Goal: Information Seeking & Learning: Learn about a topic

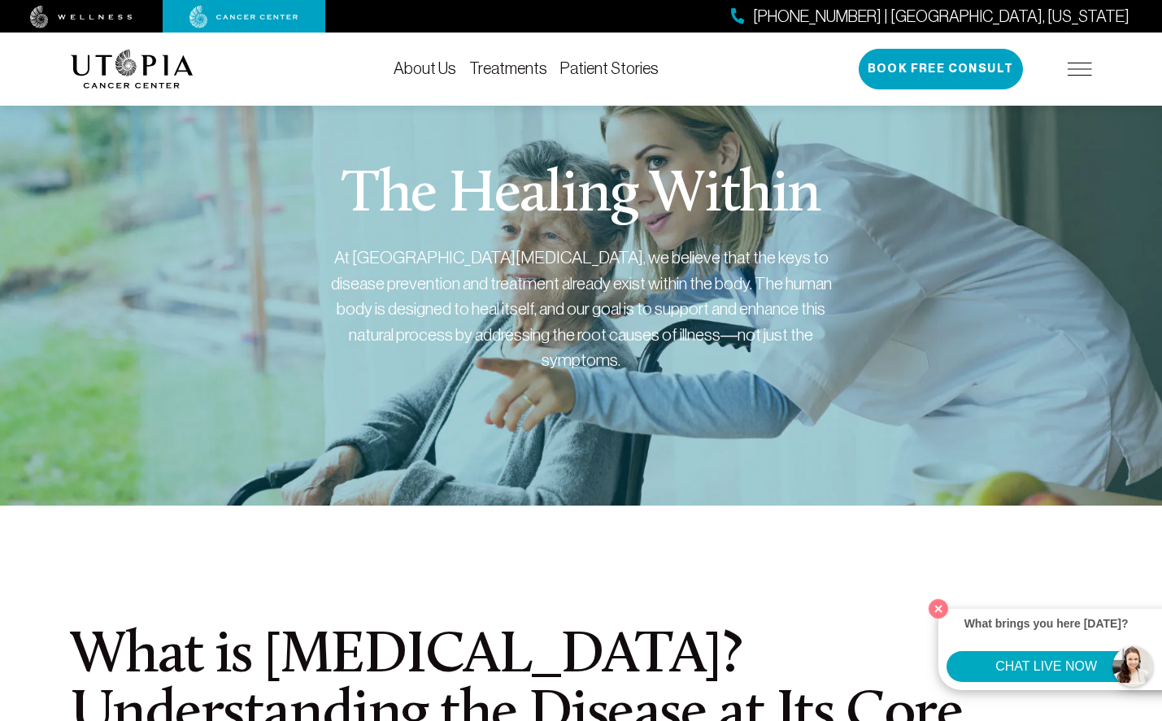
click at [581, 71] on link "Patient Stories" at bounding box center [609, 68] width 98 height 18
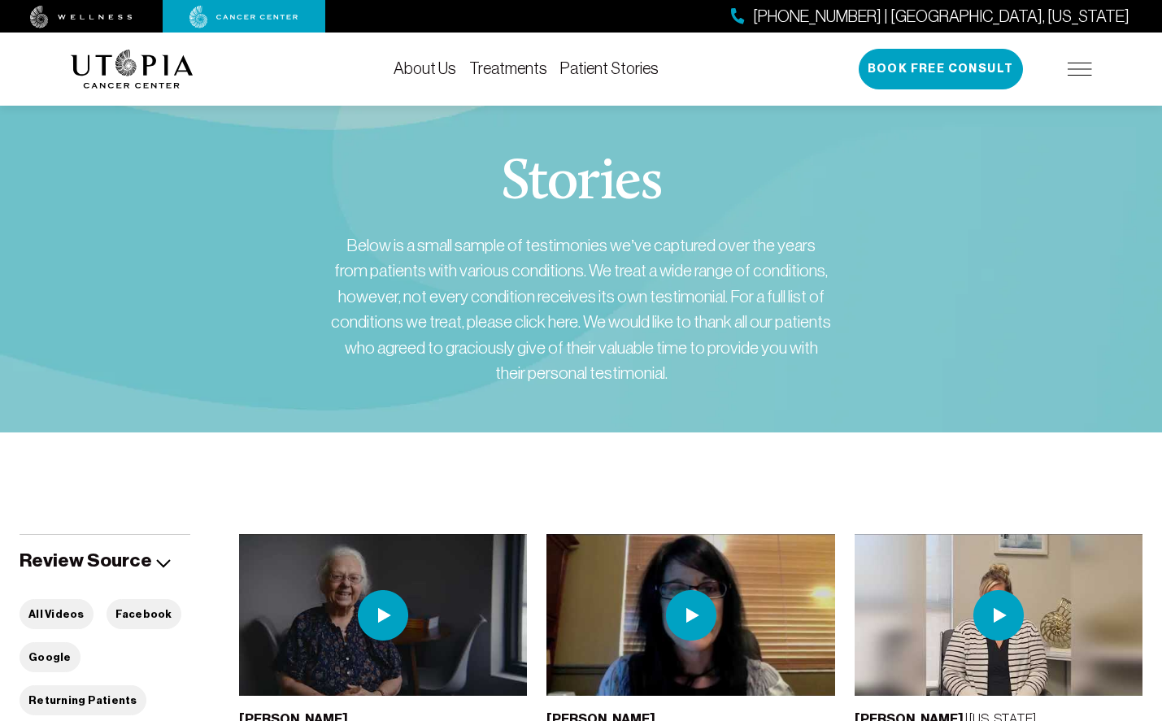
click at [494, 67] on link "Treatments" at bounding box center [508, 68] width 78 height 18
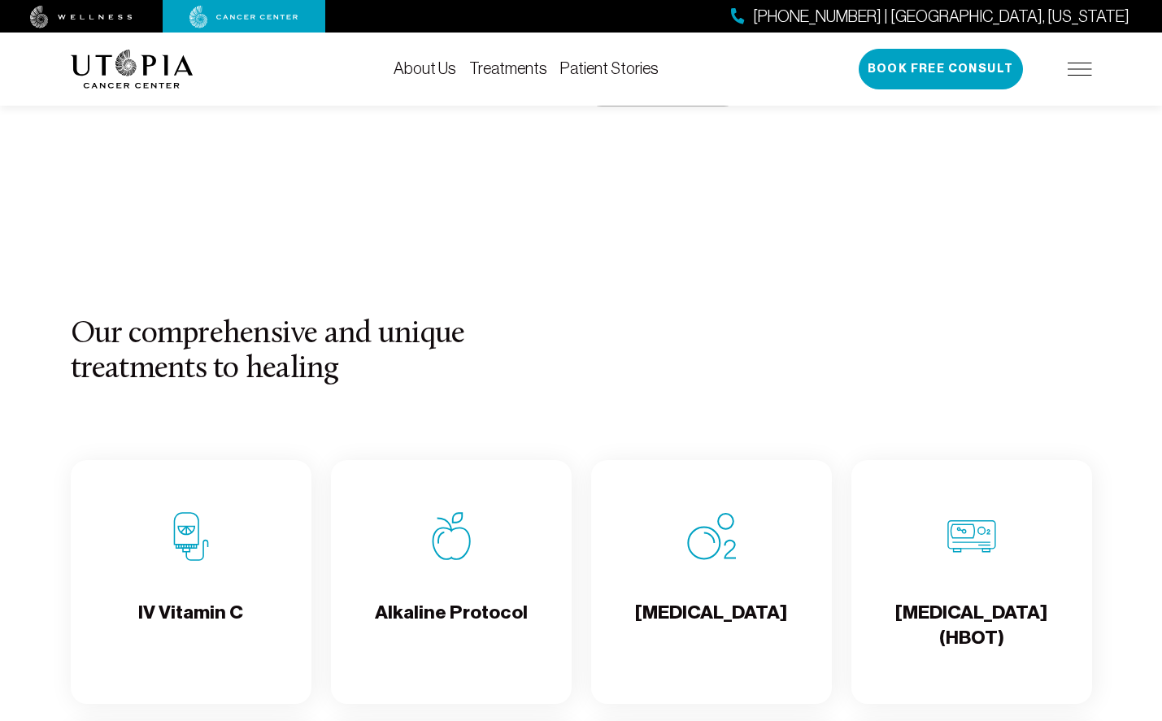
scroll to position [729, 0]
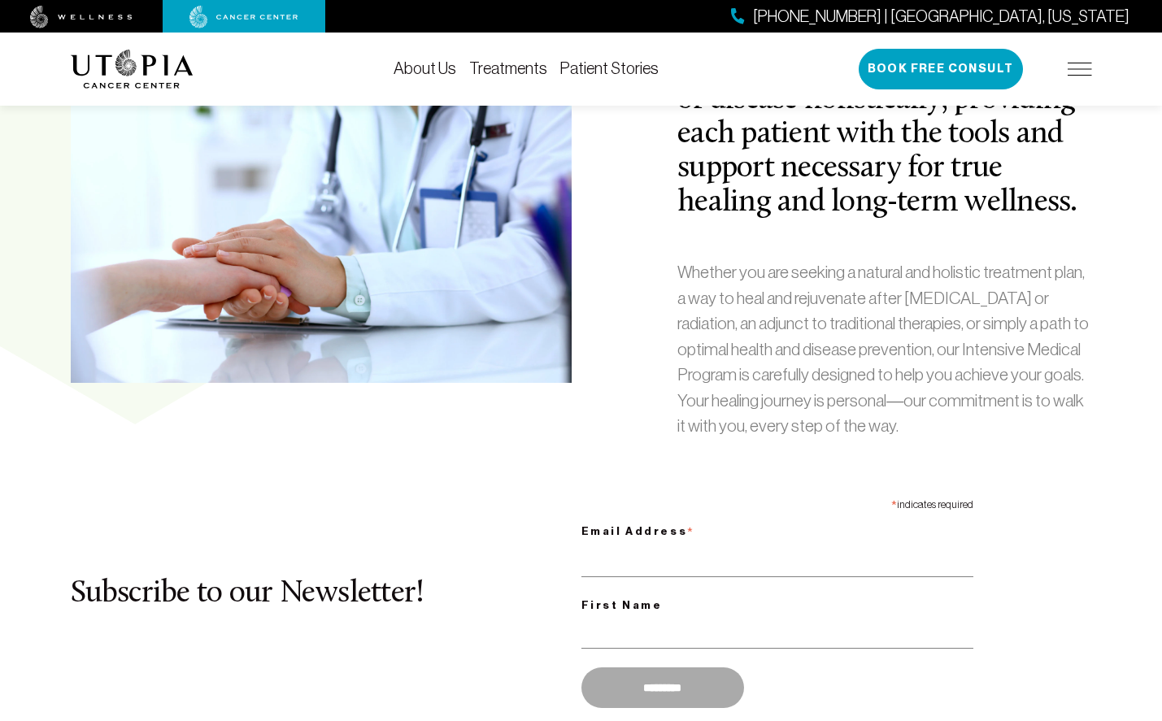
click at [438, 72] on link "About Us" at bounding box center [425, 68] width 63 height 18
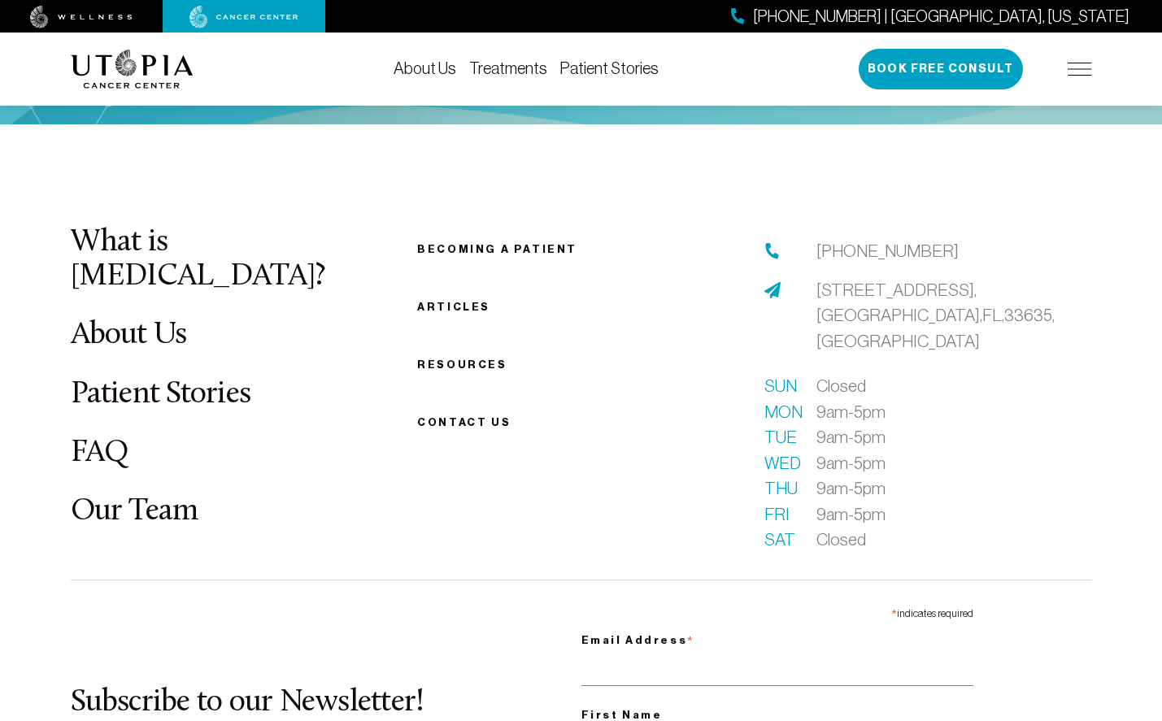
scroll to position [8526, 0]
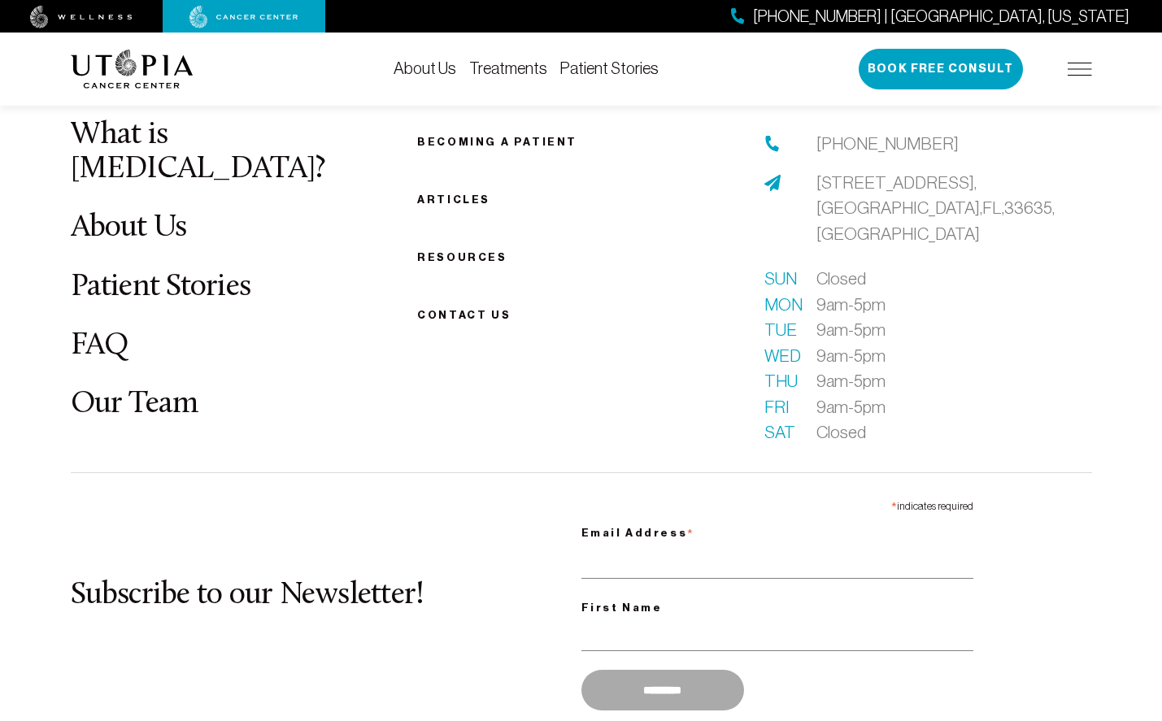
click at [171, 389] on link "Our Team" at bounding box center [135, 405] width 128 height 32
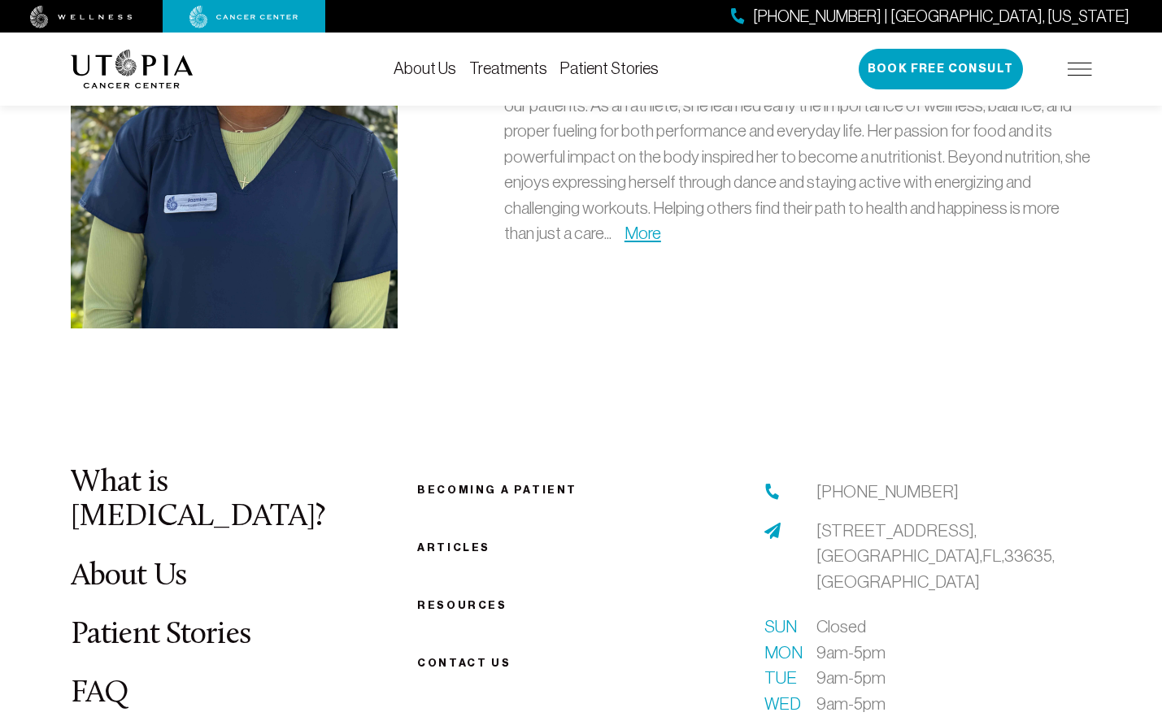
scroll to position [5039, 0]
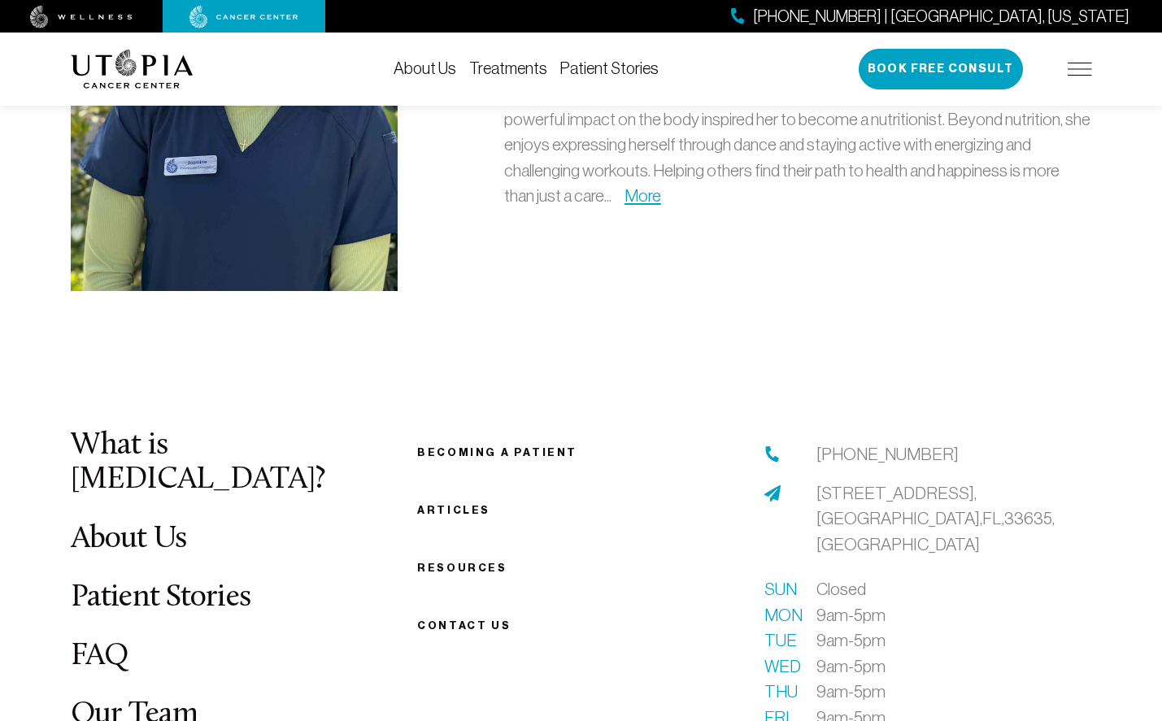
click at [468, 504] on link "Articles" at bounding box center [453, 510] width 73 height 12
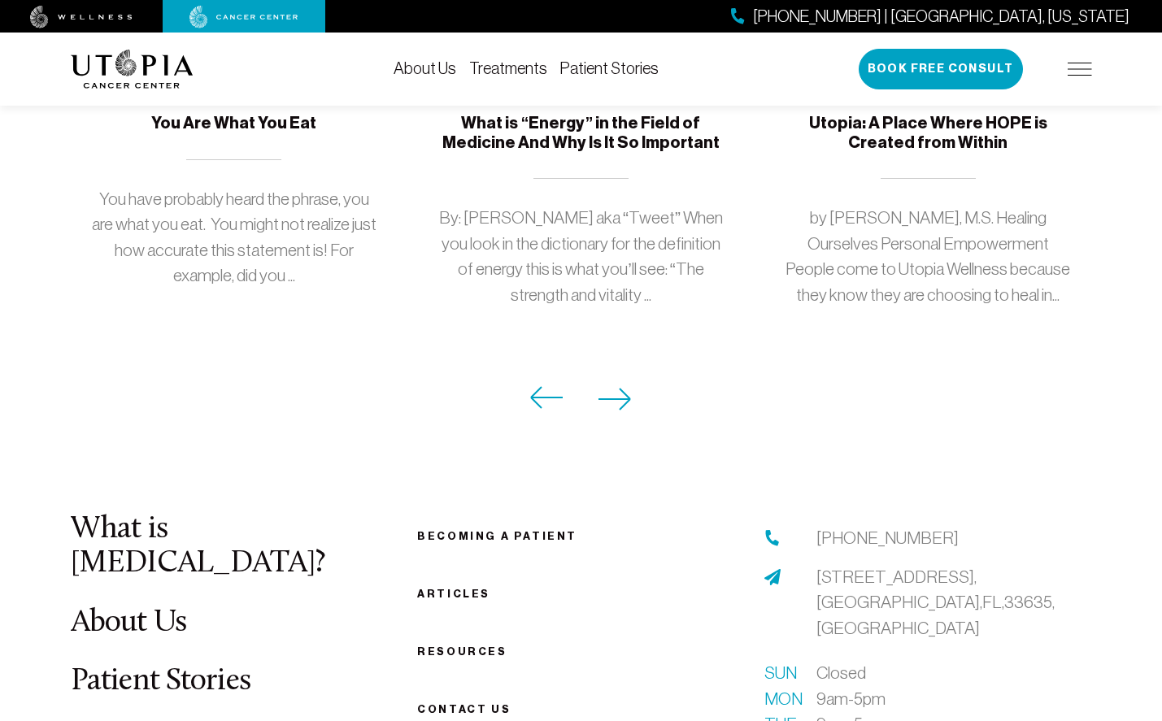
scroll to position [1846, 0]
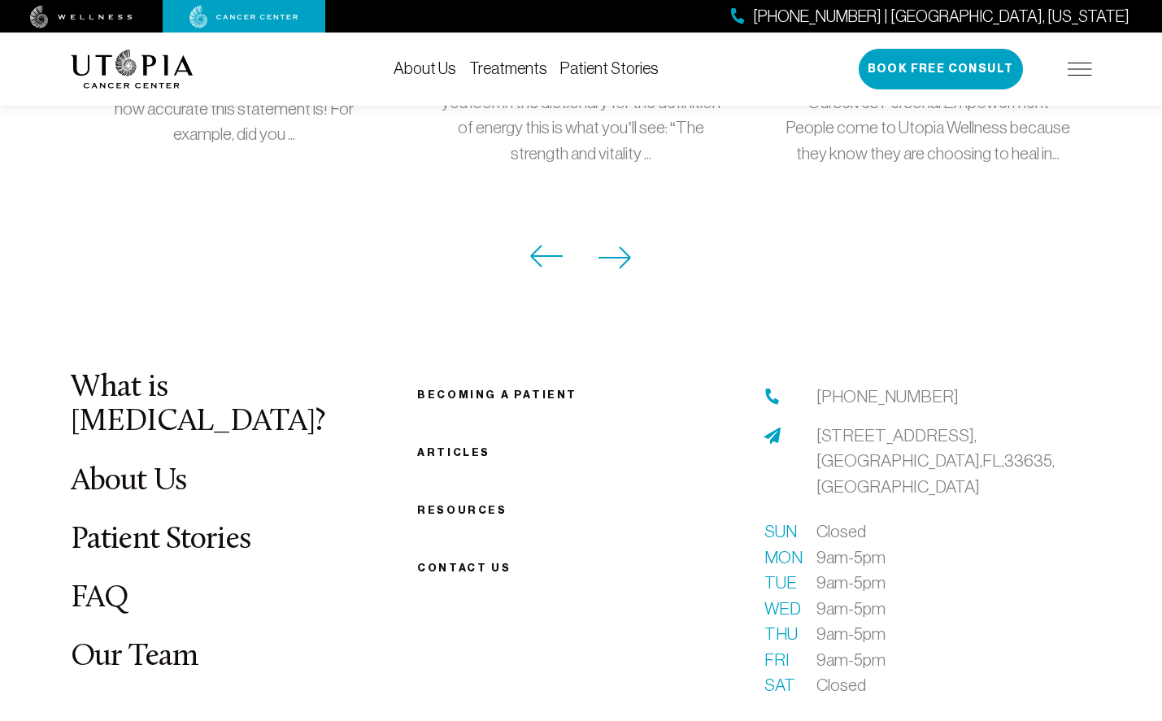
click at [155, 372] on link "What is [MEDICAL_DATA]?" at bounding box center [198, 405] width 255 height 66
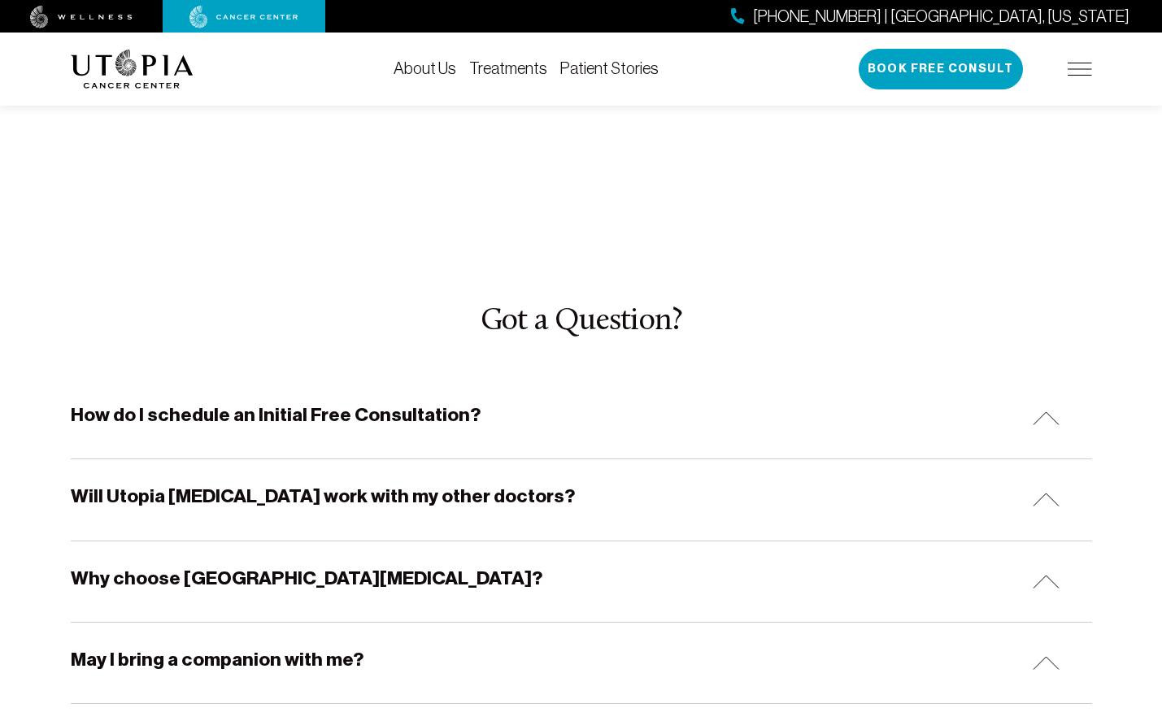
scroll to position [4901, 0]
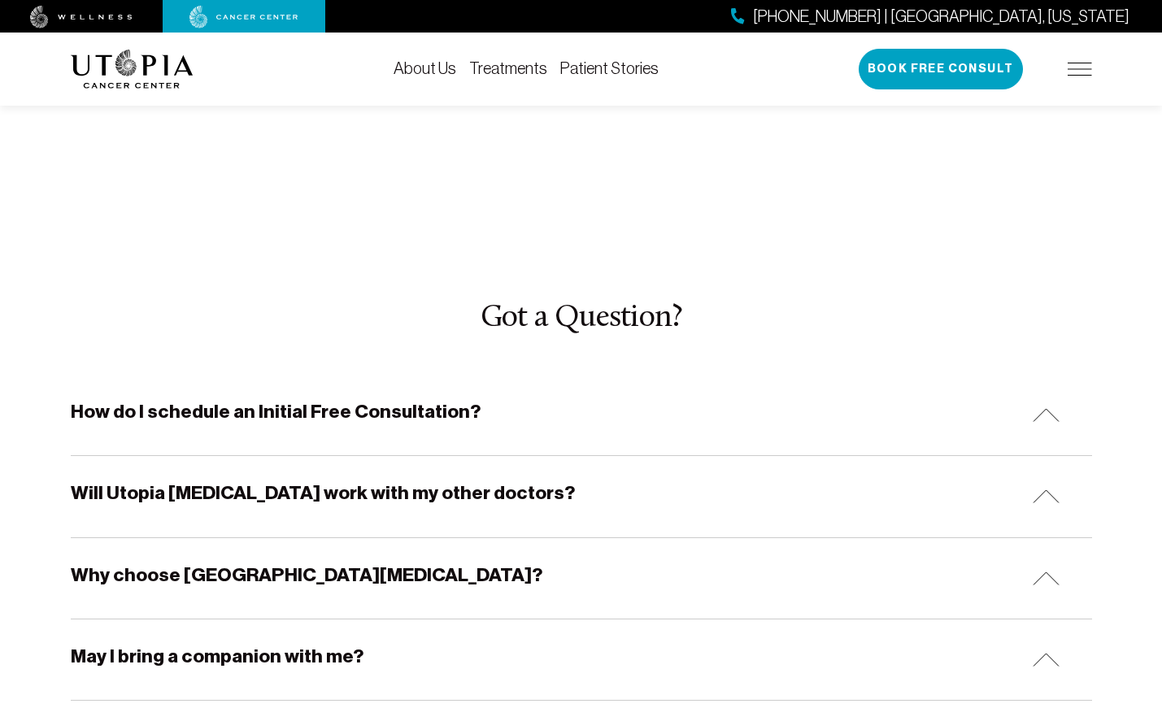
click at [232, 563] on h5 "Why choose [GEOGRAPHIC_DATA][MEDICAL_DATA]?" at bounding box center [307, 575] width 472 height 25
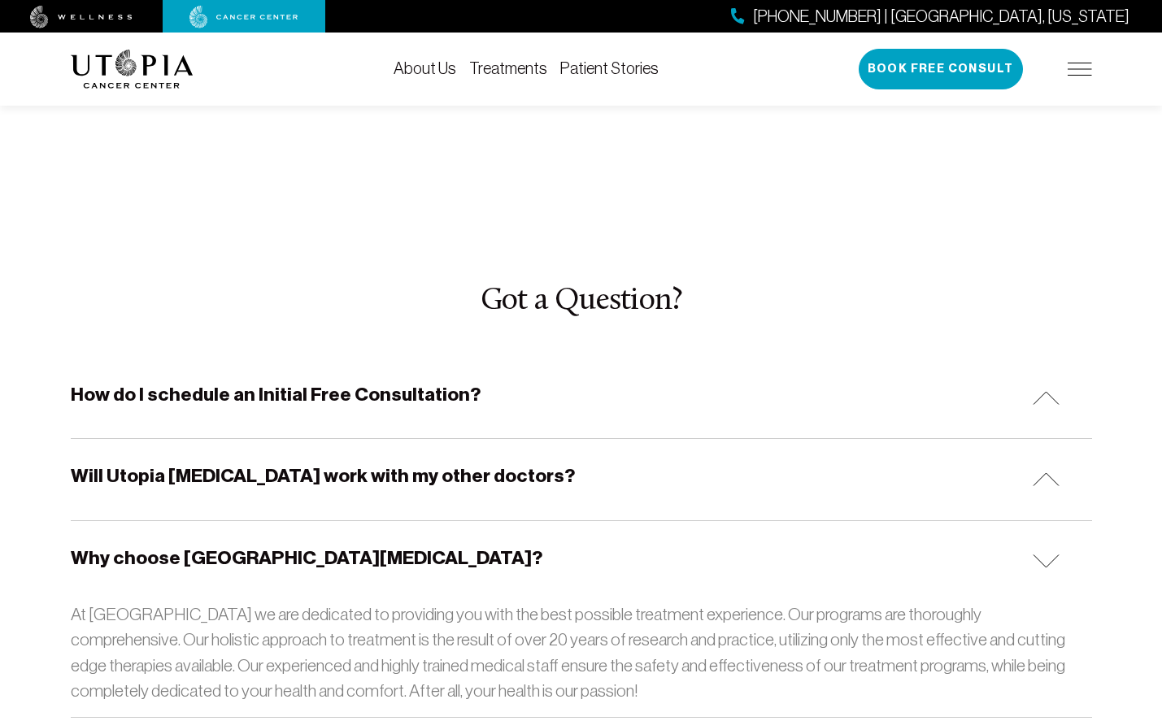
scroll to position [5018, 0]
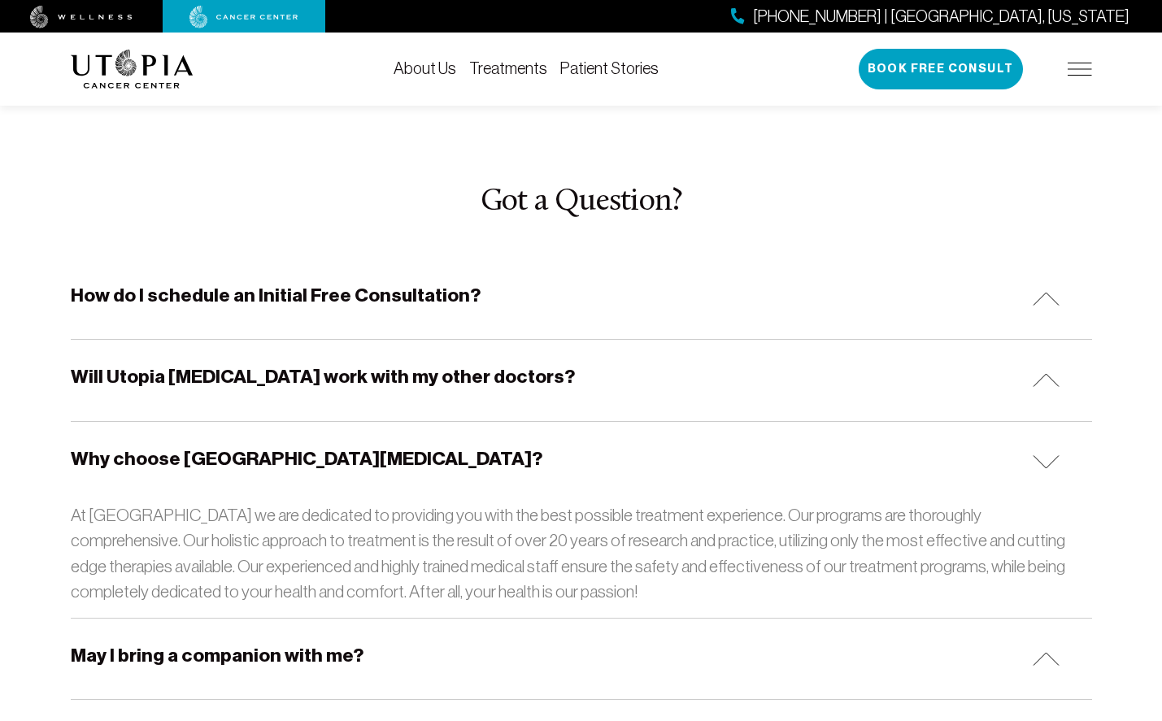
click at [246, 643] on h5 "May I bring a companion with me?" at bounding box center [217, 655] width 293 height 25
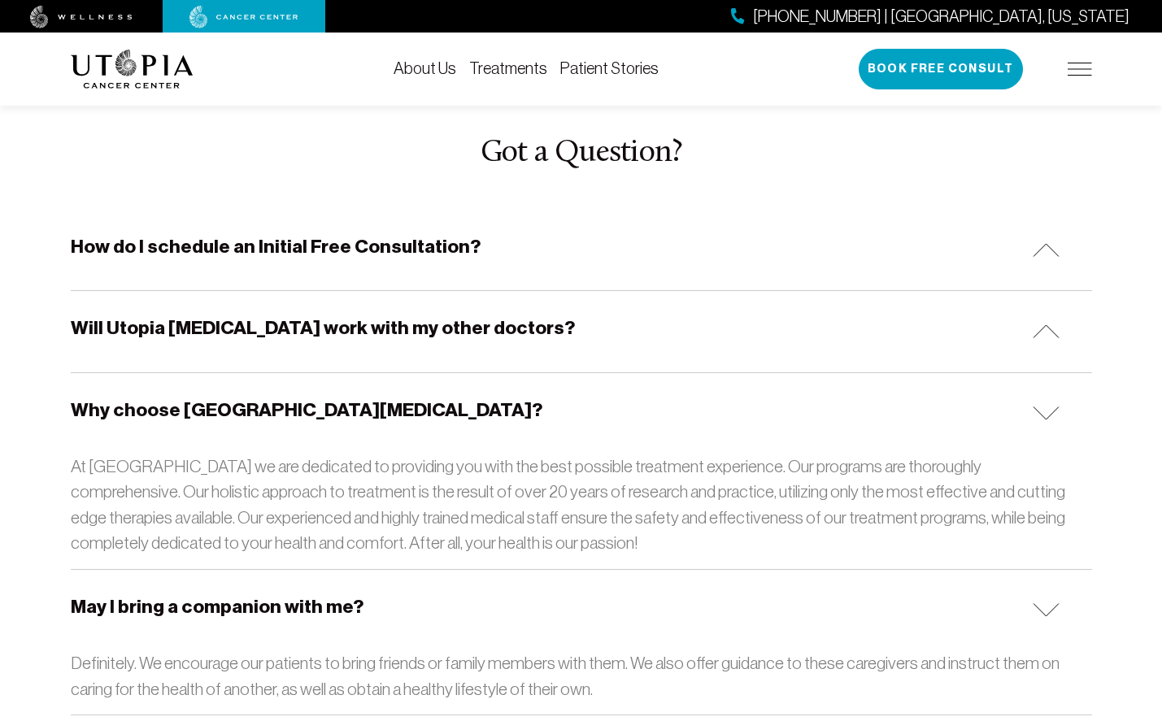
scroll to position [4991, 0]
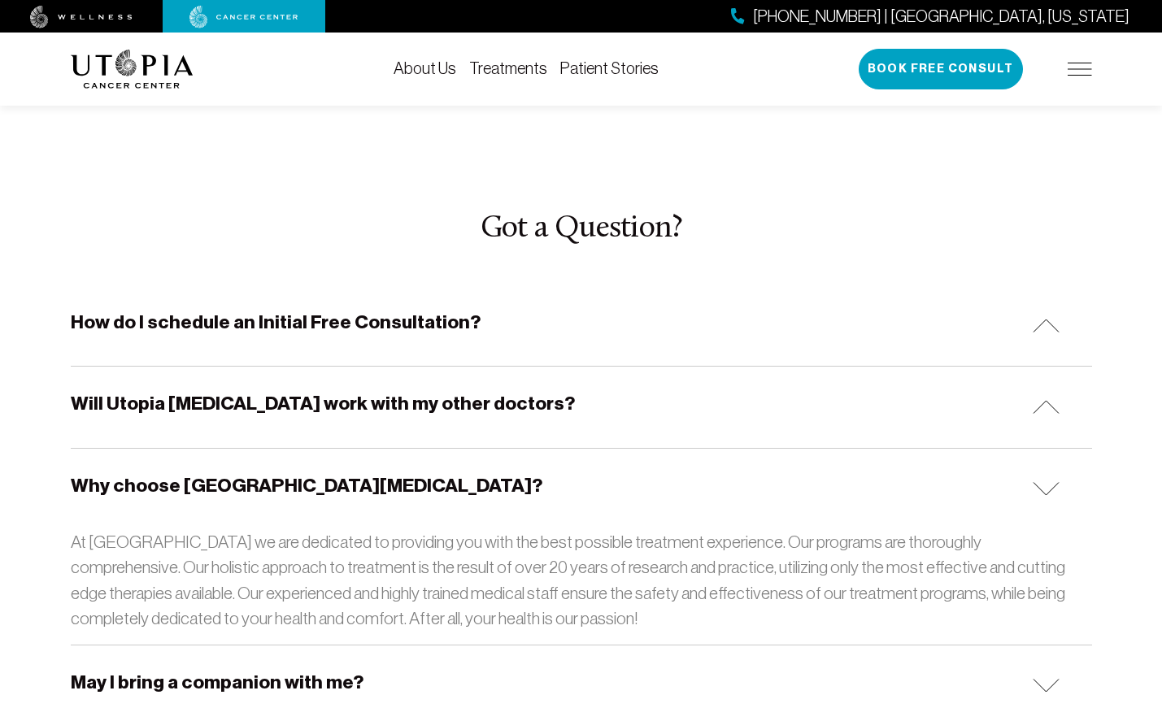
click at [224, 391] on h5 "Will Utopia [MEDICAL_DATA] work with my other doctors?" at bounding box center [323, 403] width 504 height 25
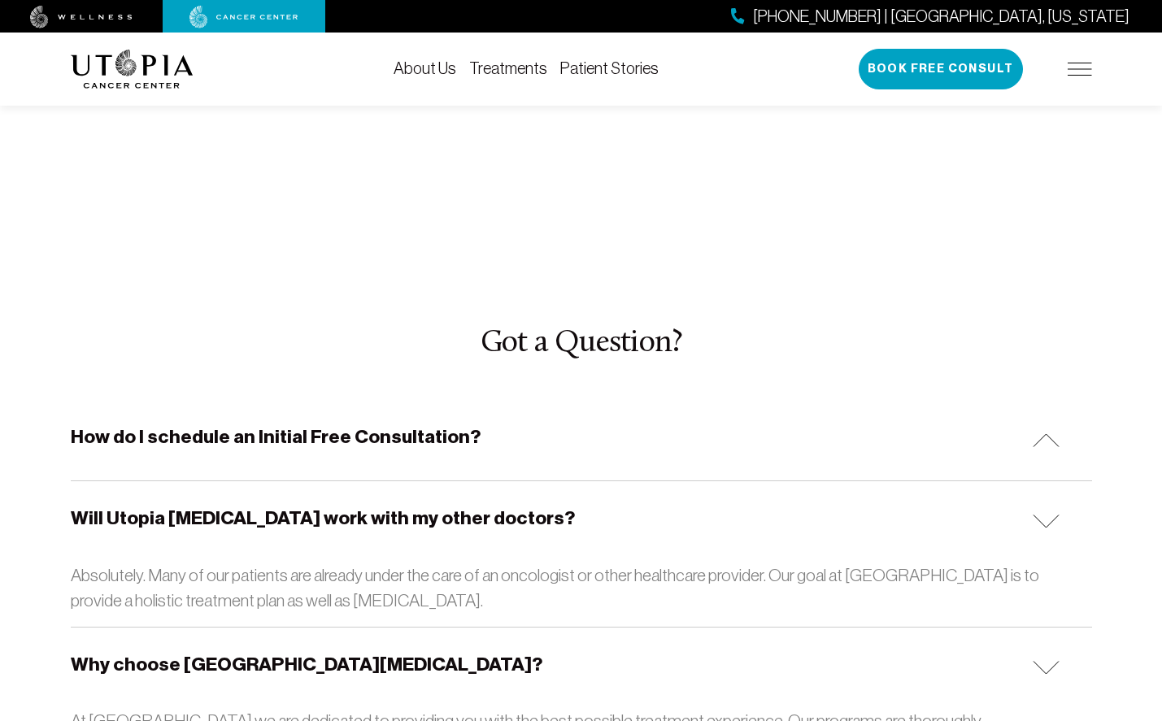
scroll to position [4798, 0]
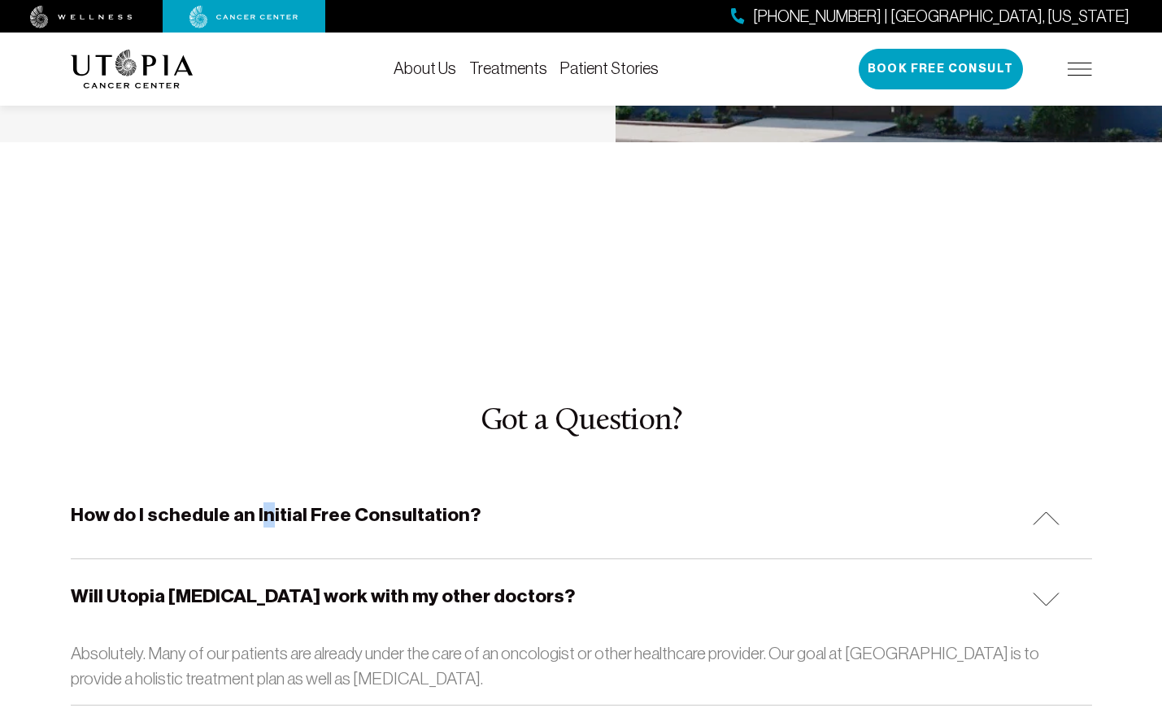
click at [259, 503] on h5 "How do I schedule an Initial Free Consultation?" at bounding box center [276, 515] width 410 height 25
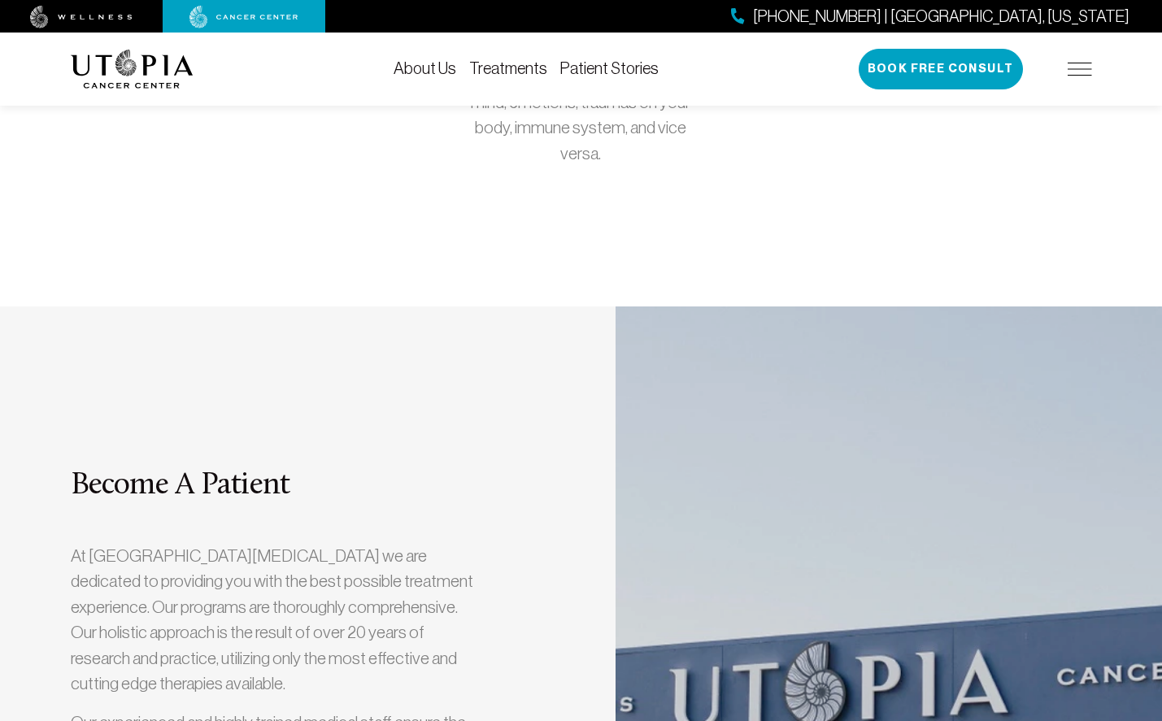
scroll to position [3401, 0]
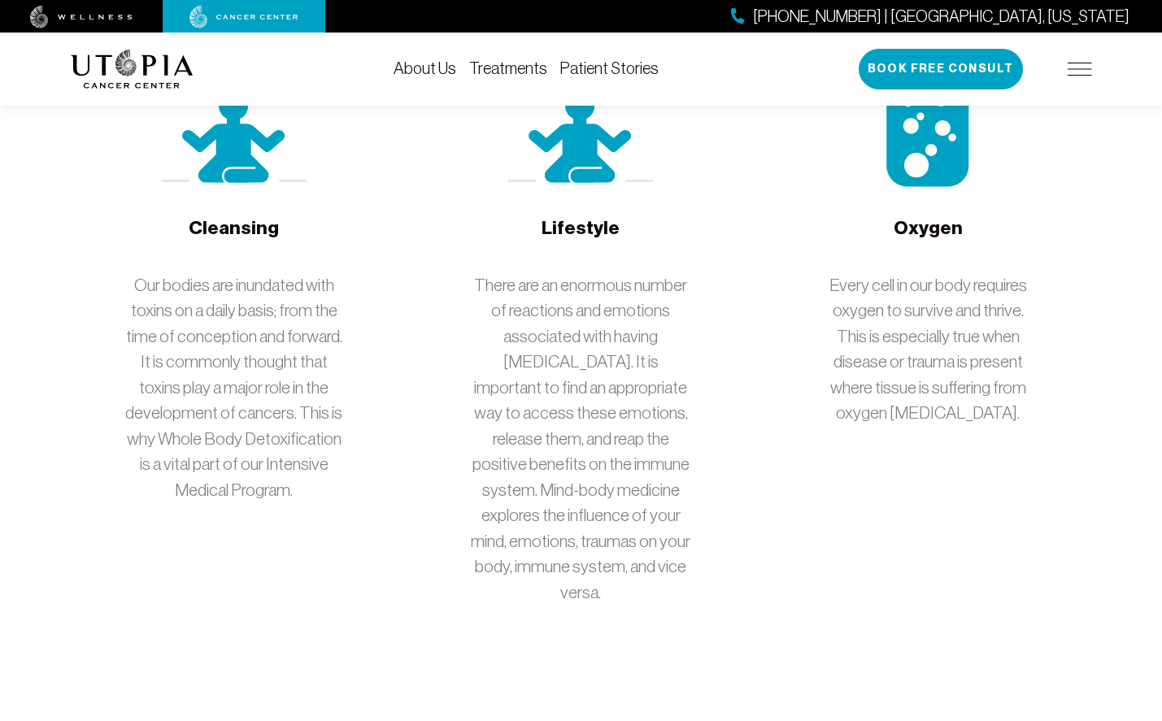
click at [1069, 63] on img at bounding box center [1080, 69] width 24 height 13
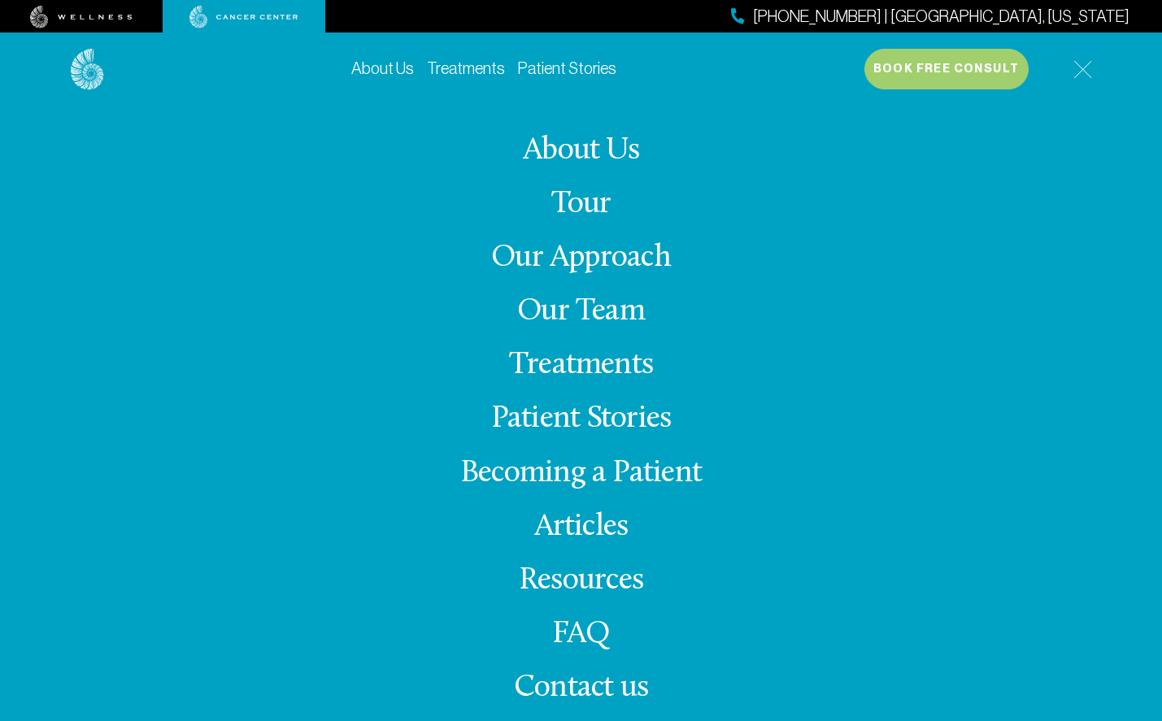
scroll to position [3571, 0]
click at [586, 203] on link "Tour" at bounding box center [581, 205] width 60 height 32
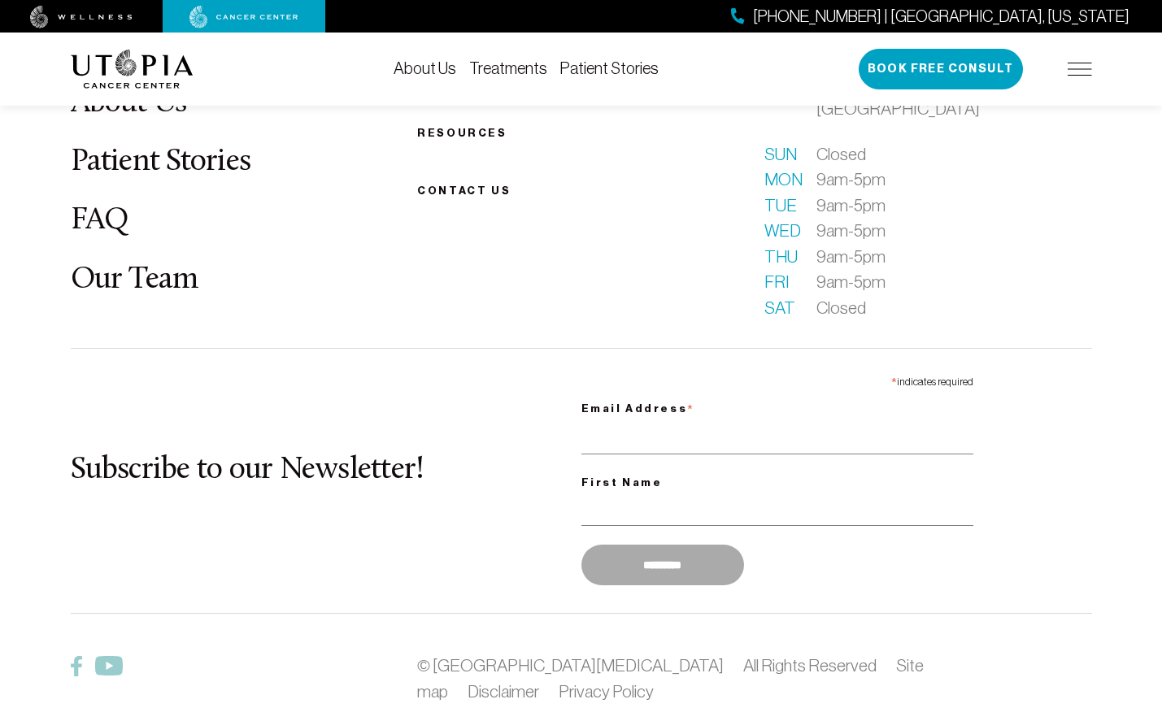
scroll to position [4100, 0]
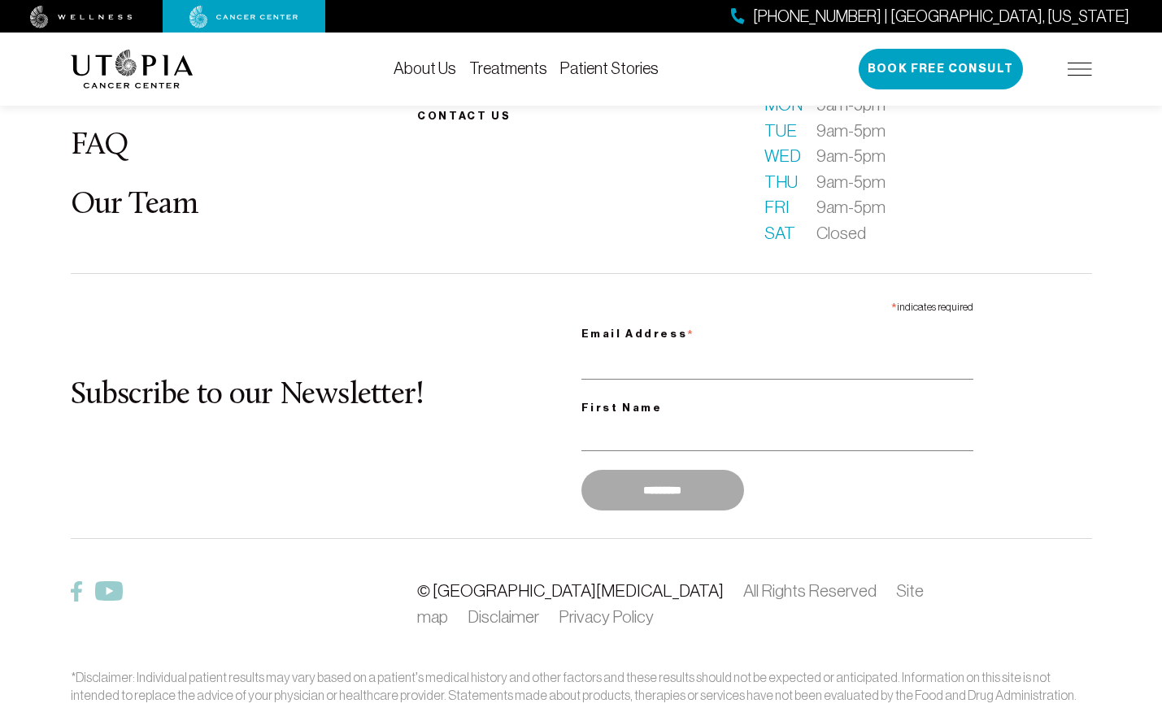
click at [546, 581] on link "© [GEOGRAPHIC_DATA][MEDICAL_DATA]" at bounding box center [570, 590] width 306 height 19
